Goal: Navigation & Orientation: Find specific page/section

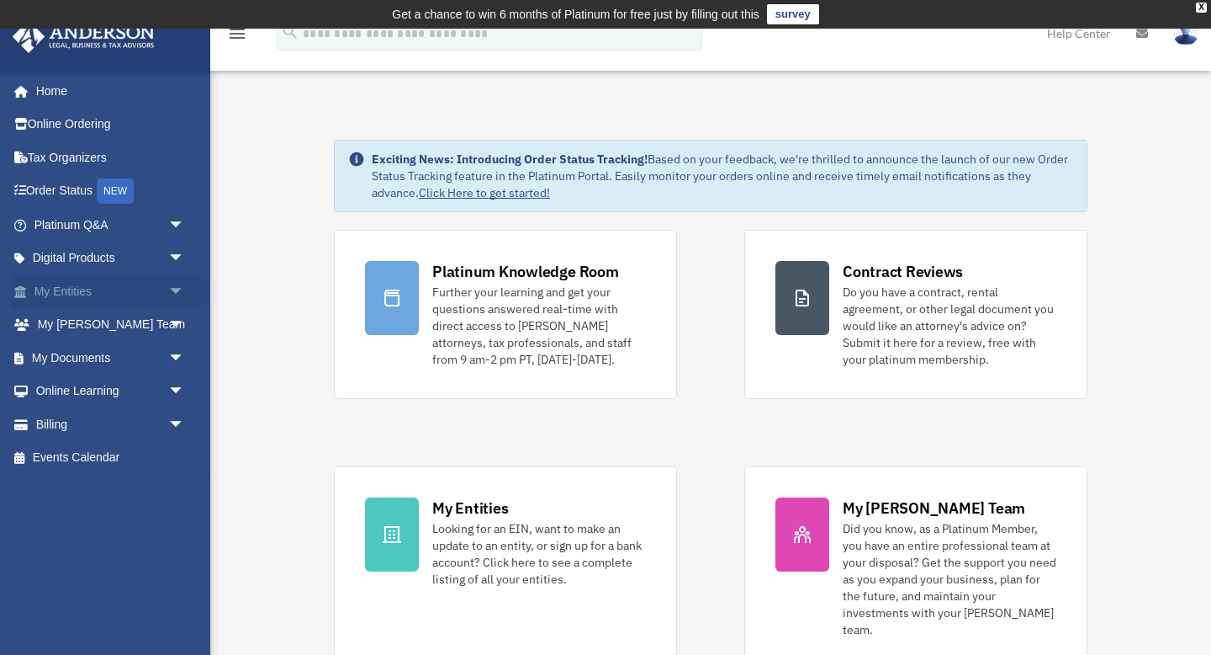
click at [168, 293] on span "arrow_drop_down" at bounding box center [185, 291] width 34 height 34
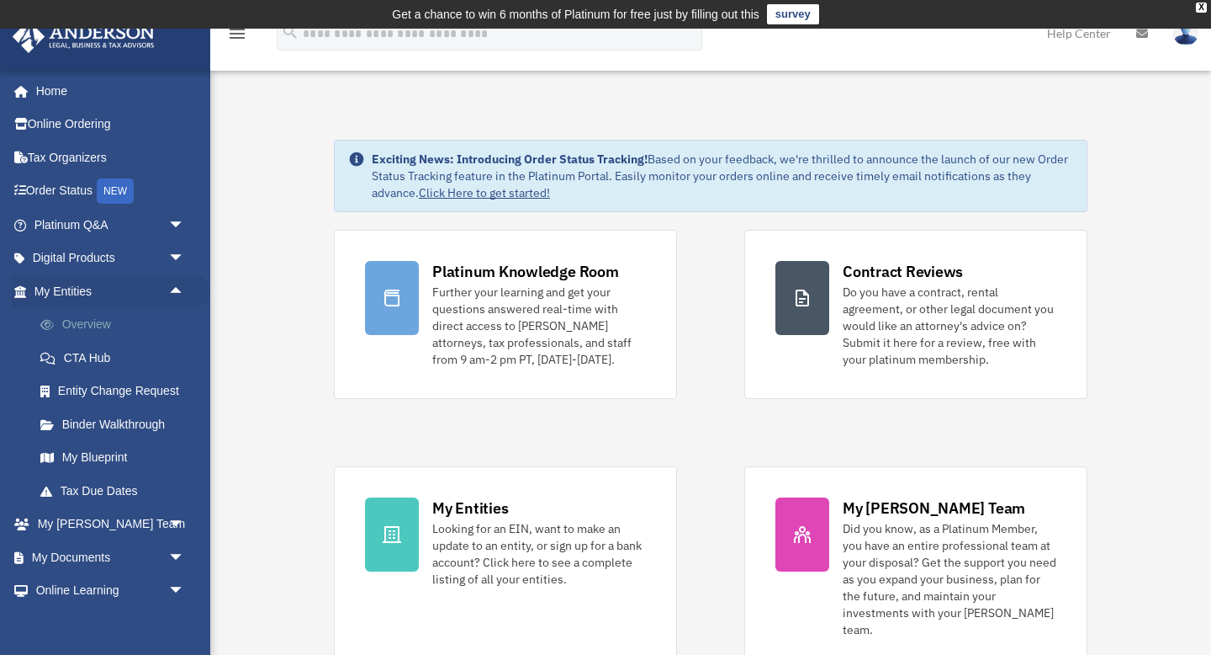
click at [98, 328] on link "Overview" at bounding box center [117, 325] width 187 height 34
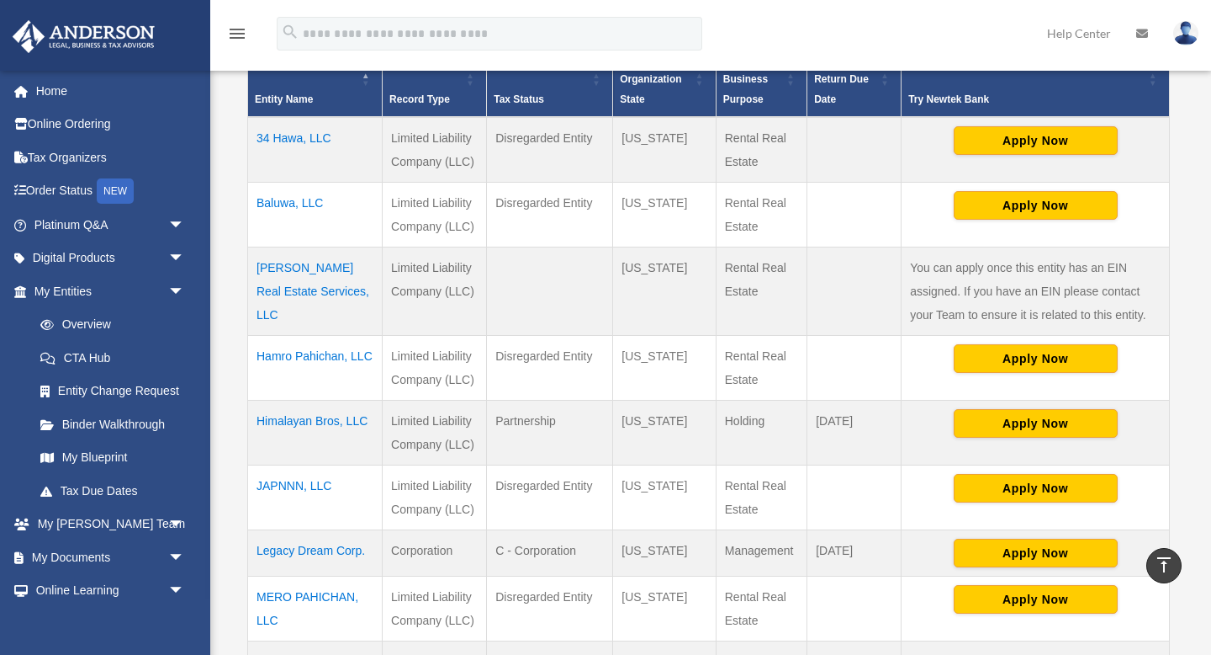
scroll to position [484, 0]
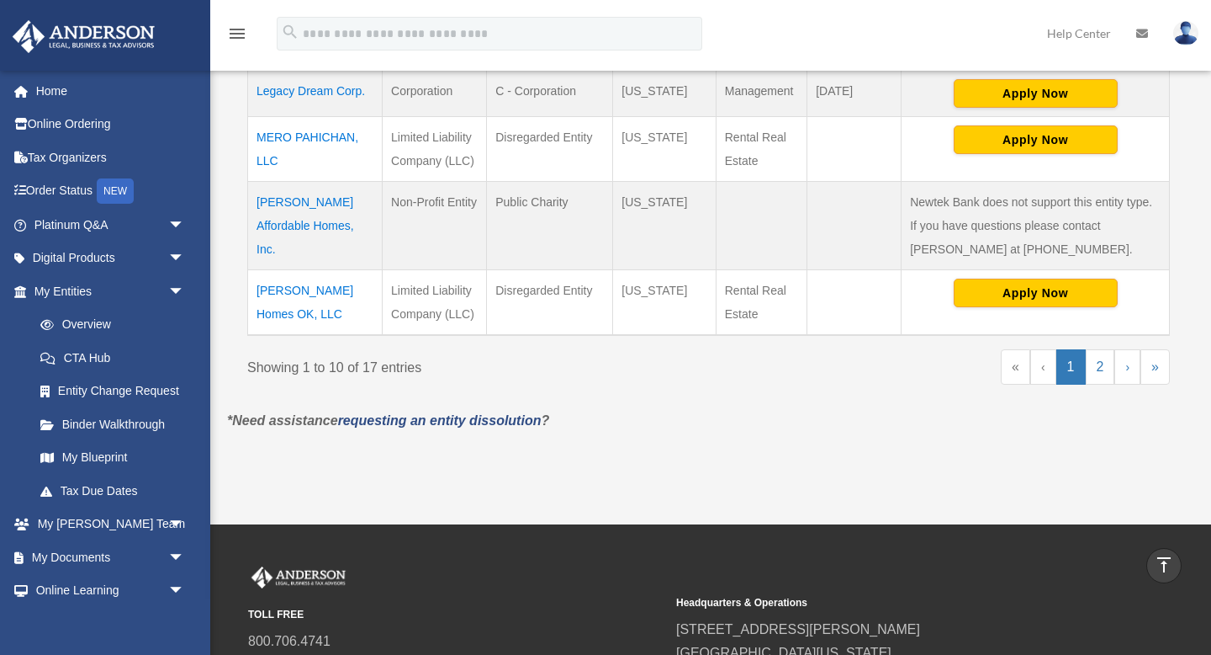
scroll to position [867, 0]
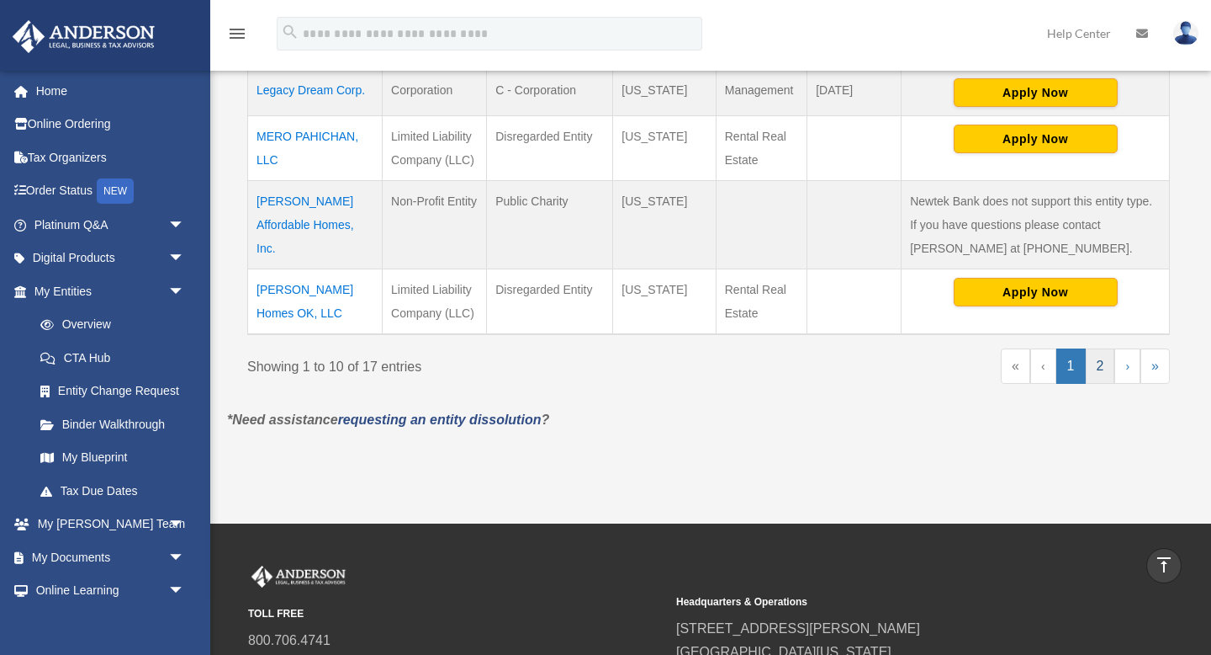
click at [1100, 362] on link "2" at bounding box center [1100, 365] width 29 height 35
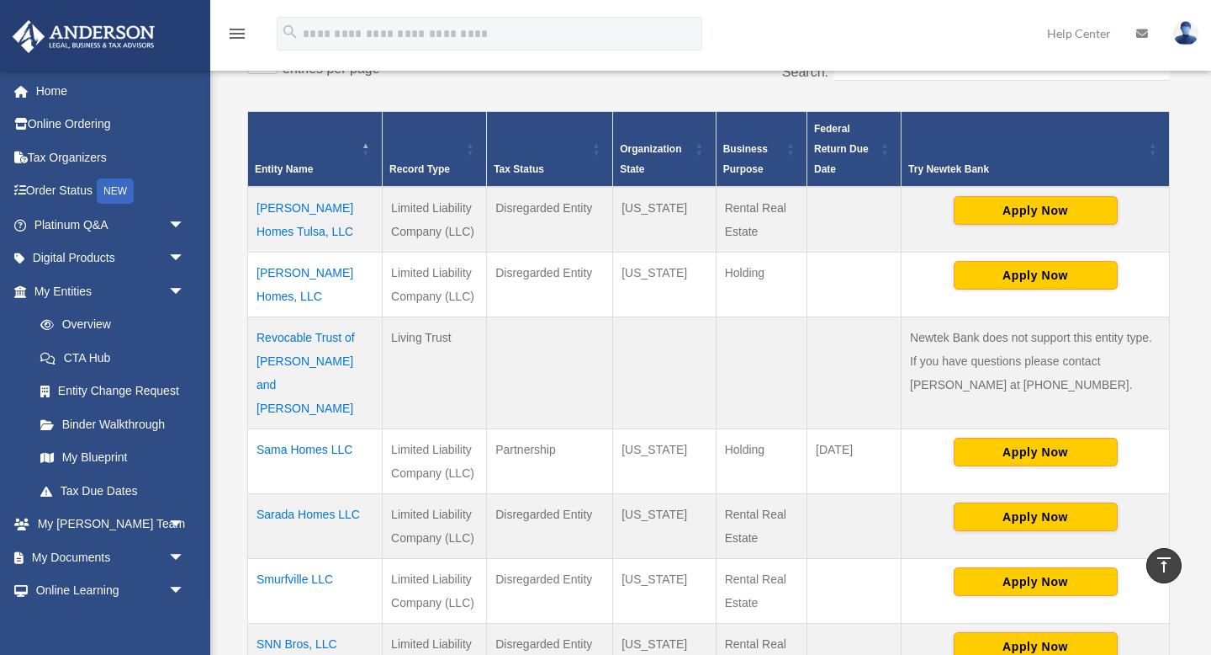
scroll to position [0, 0]
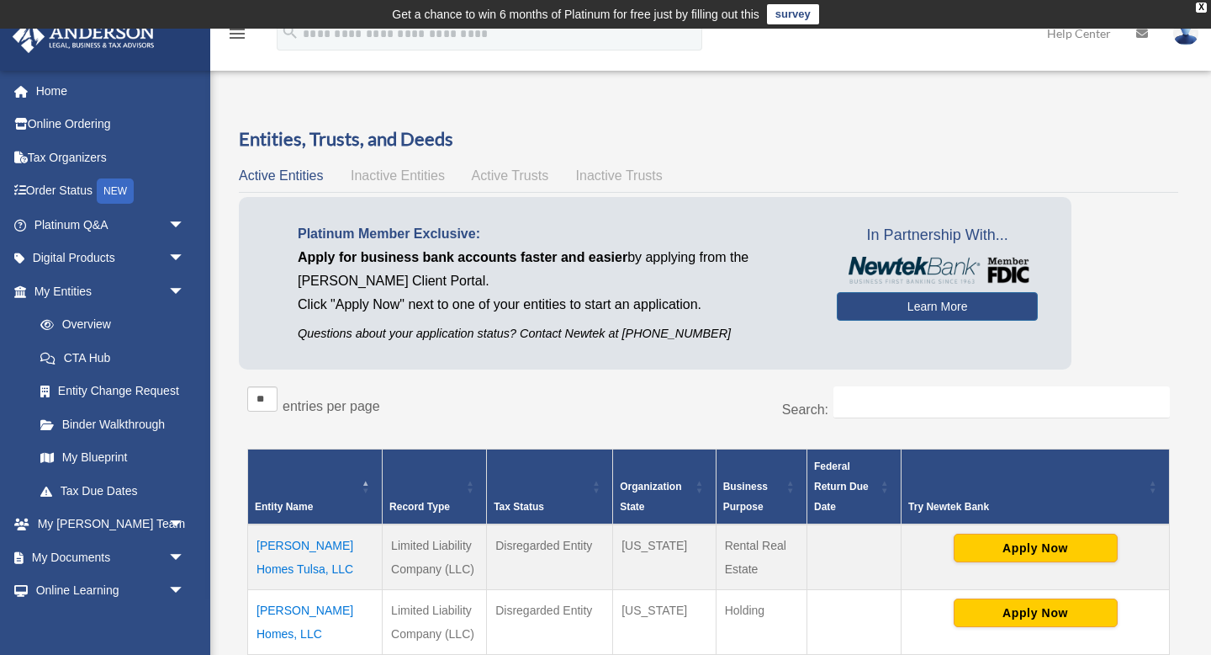
click at [1184, 34] on img at bounding box center [1186, 33] width 25 height 24
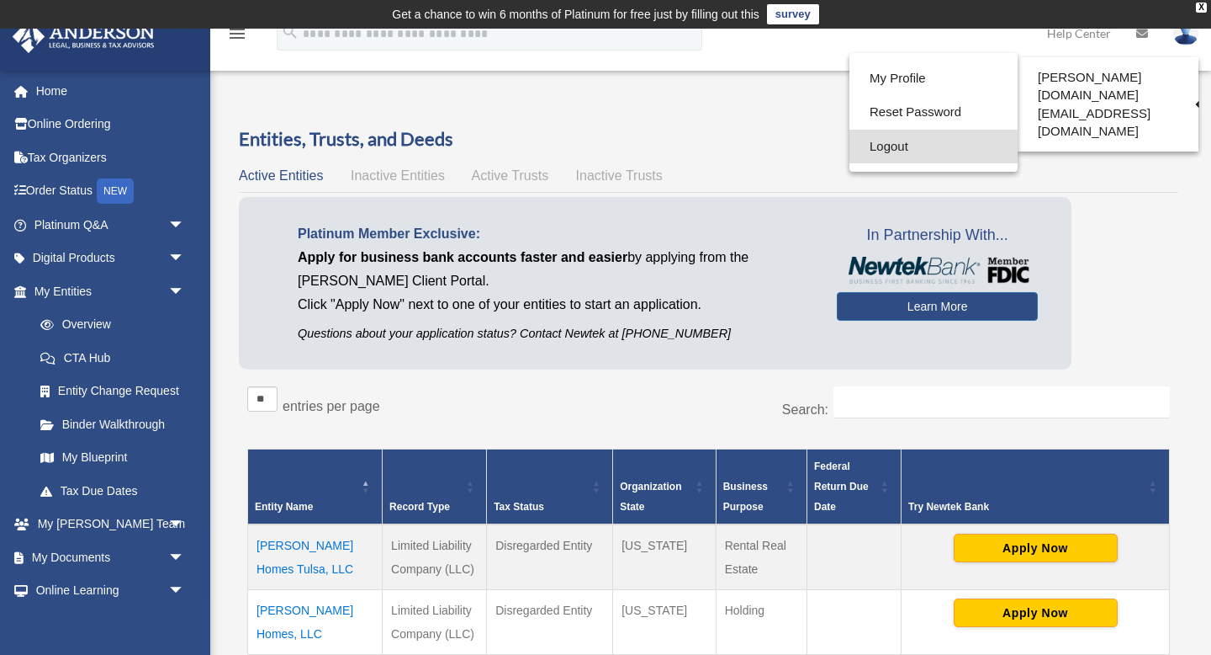
click at [894, 140] on link "Logout" at bounding box center [934, 147] width 168 height 34
